Goal: Task Accomplishment & Management: Use online tool/utility

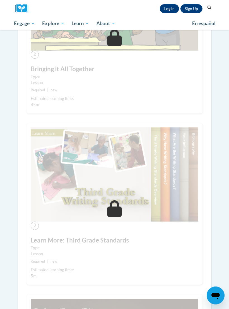
scroll to position [302, 0]
click at [193, 78] on label "Type" at bounding box center [115, 77] width 168 height 6
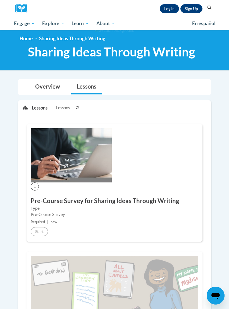
scroll to position [0, 0]
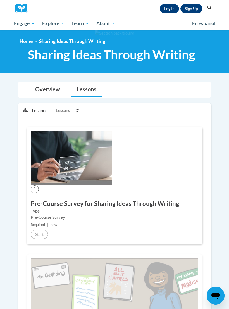
click at [168, 5] on link "Log In" at bounding box center [169, 8] width 19 height 9
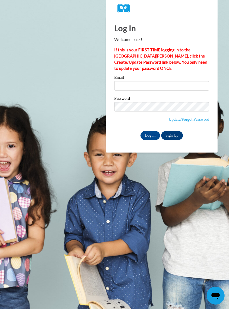
click at [160, 78] on label "Email" at bounding box center [161, 78] width 95 height 6
click at [160, 81] on input "Email" at bounding box center [161, 86] width 95 height 10
click at [143, 86] on input "Email" at bounding box center [161, 86] width 95 height 10
click at [163, 88] on input "Email" at bounding box center [161, 86] width 95 height 10
click at [177, 191] on body "Log In Welcome back! If this is your FIRST TIME logging in to the NEW Cox Campu…" at bounding box center [114, 154] width 229 height 309
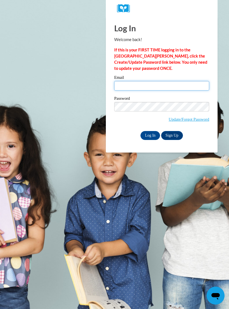
click at [136, 84] on input "Email" at bounding box center [161, 86] width 95 height 10
type input "nikeljohnson@yahoo.com"
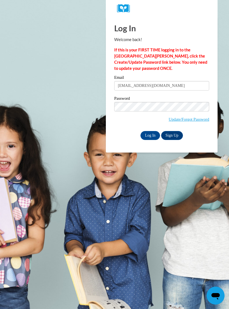
click at [151, 134] on input "Log In" at bounding box center [151, 135] width 20 height 9
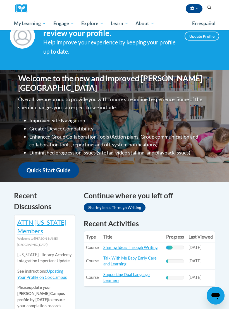
scroll to position [43, 0]
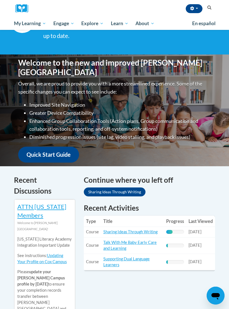
click at [126, 229] on link "Sharing Ideas Through Writing" at bounding box center [130, 231] width 54 height 5
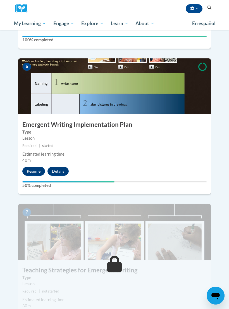
scroll to position [830, 0]
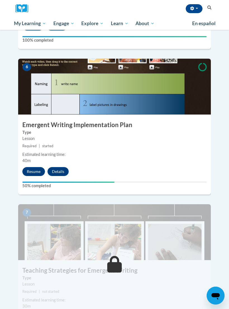
click at [35, 167] on button "Resume" at bounding box center [33, 171] width 23 height 9
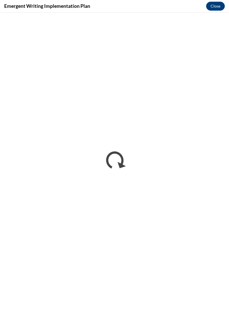
scroll to position [0, 0]
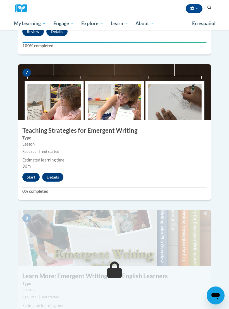
scroll to position [971, 0]
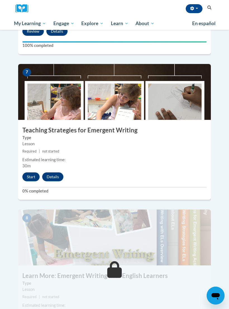
click at [32, 172] on button "Start" at bounding box center [30, 176] width 17 height 9
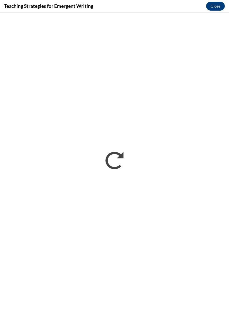
scroll to position [0, 0]
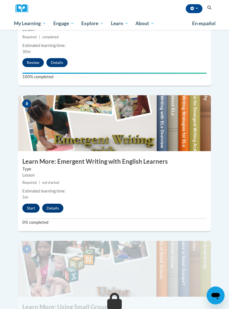
scroll to position [1085, 0]
click at [36, 204] on button "Start" at bounding box center [30, 208] width 17 height 9
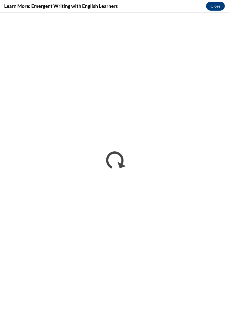
scroll to position [0, 0]
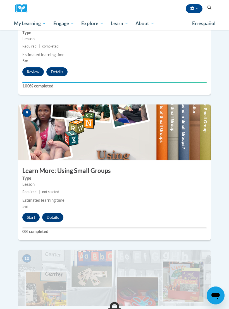
scroll to position [1221, 0]
click at [32, 213] on button "Start" at bounding box center [30, 217] width 17 height 9
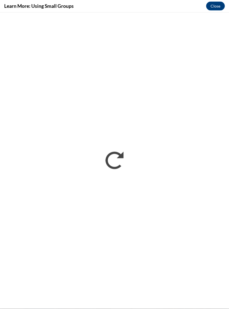
scroll to position [1532, 0]
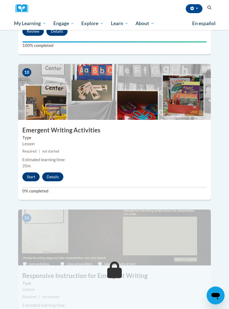
scroll to position [1407, 0]
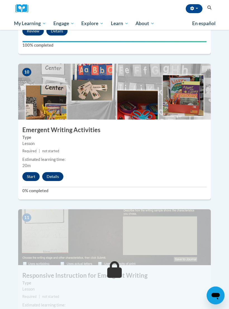
click at [33, 172] on button "Start" at bounding box center [30, 176] width 17 height 9
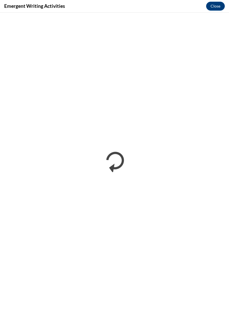
scroll to position [0, 0]
